Goal: Book appointment/travel/reservation

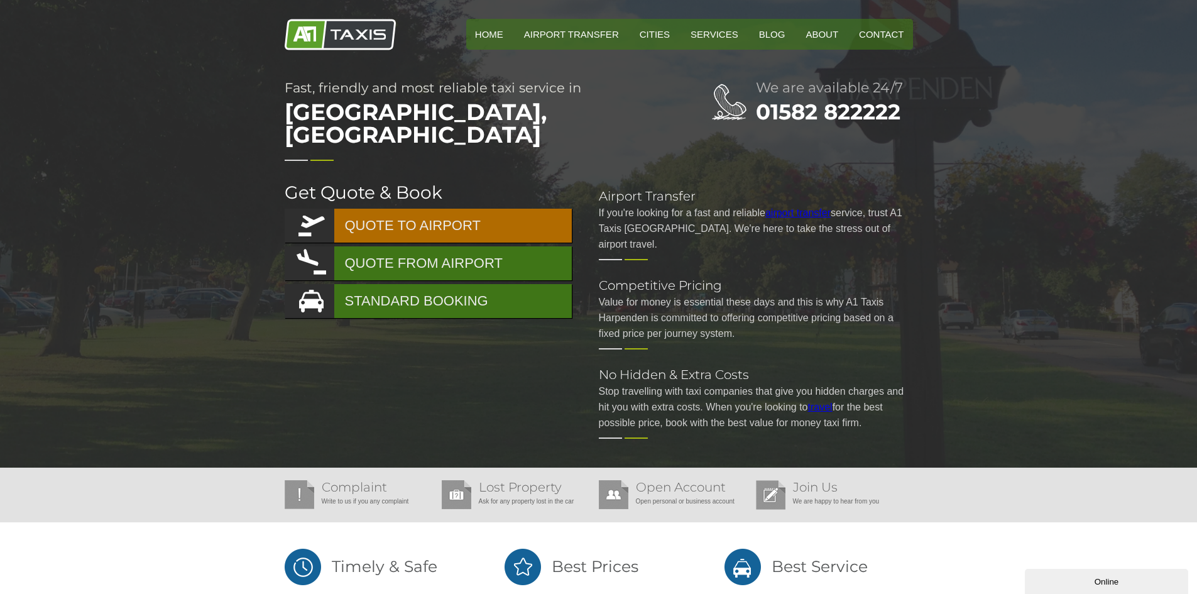
click at [458, 209] on link "QUOTE TO AIRPORT" at bounding box center [428, 226] width 287 height 34
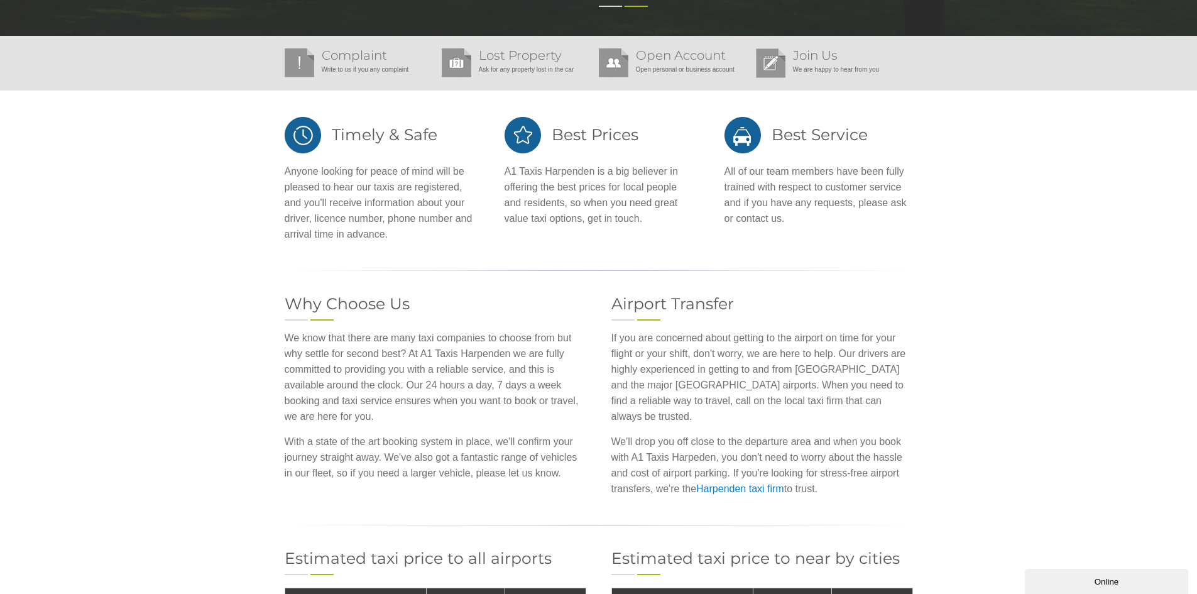
scroll to position [503, 0]
